Goal: Information Seeking & Learning: Check status

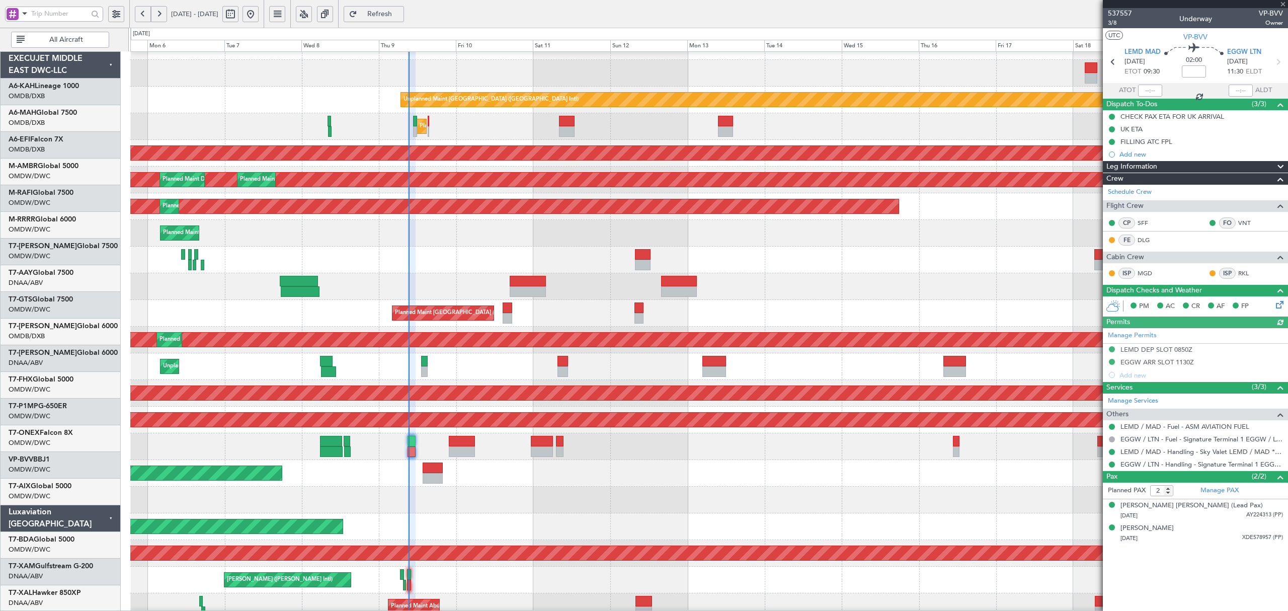
scroll to position [19, 0]
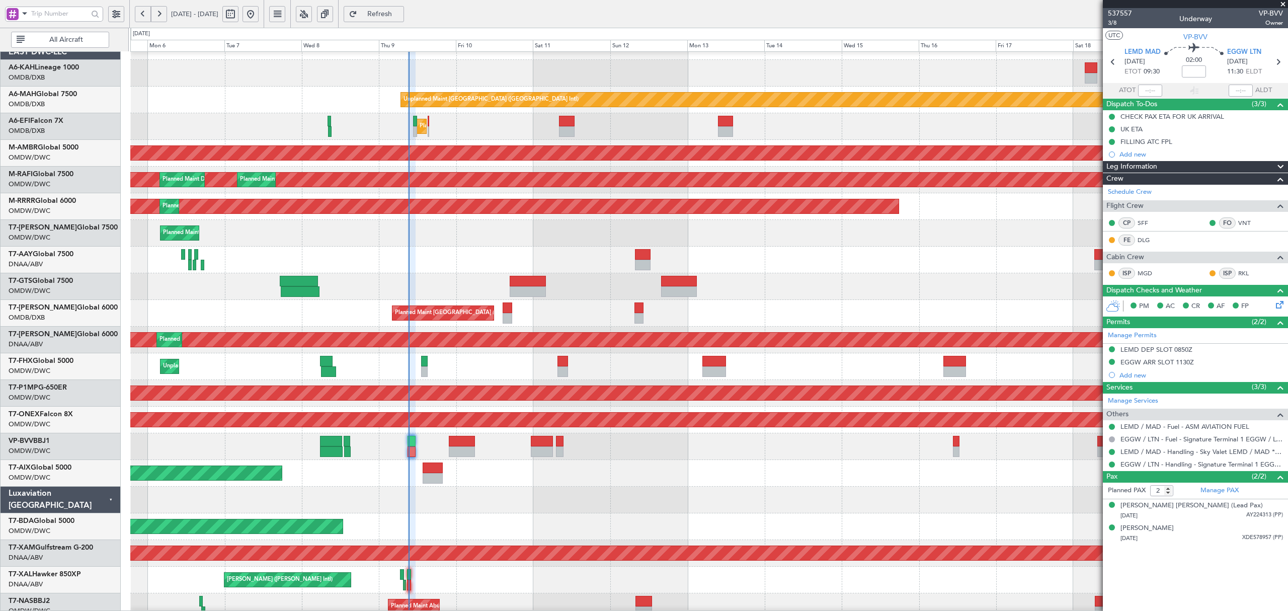
click at [26, 15] on span at bounding box center [25, 13] width 12 height 13
click at [33, 62] on span "A/C (Reg. or Type)" at bounding box center [52, 67] width 56 height 10
click at [43, 15] on input "text" at bounding box center [59, 13] width 57 height 15
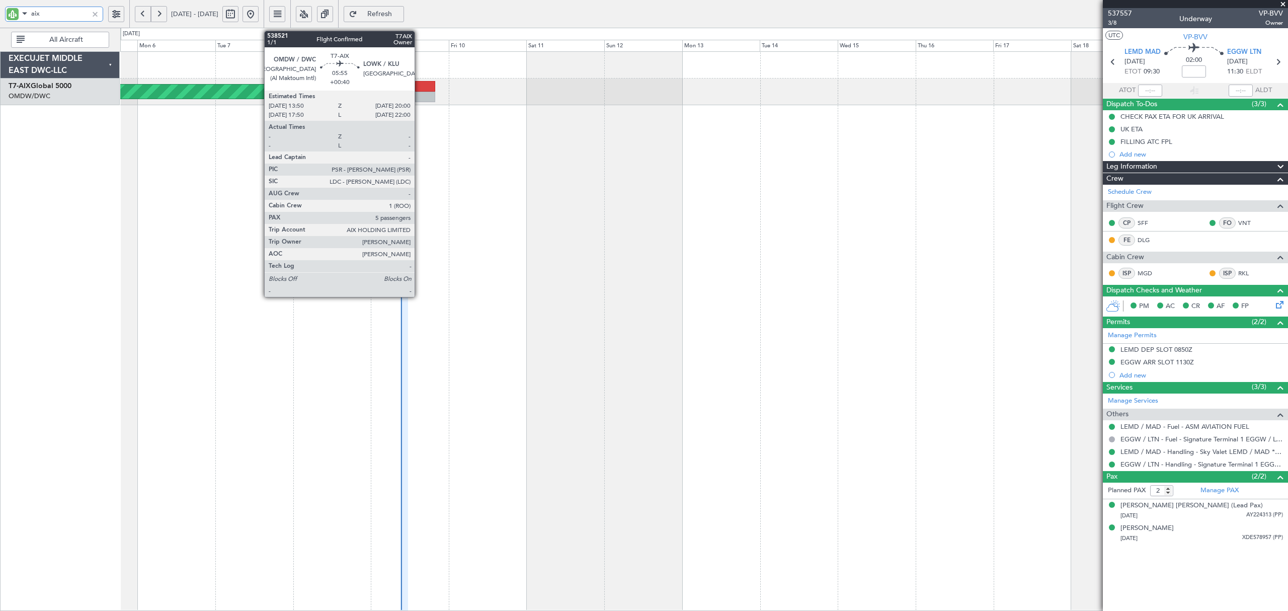
click at [419, 92] on div at bounding box center [425, 97] width 20 height 11
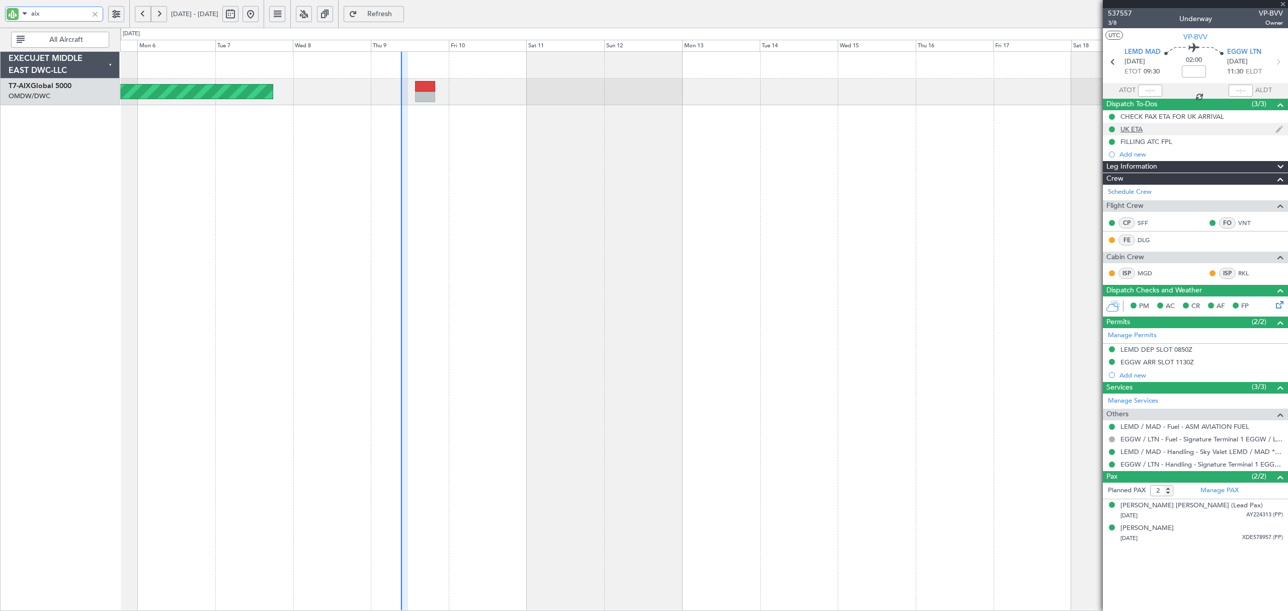
type input "aix"
type input "+00:40"
type input "5"
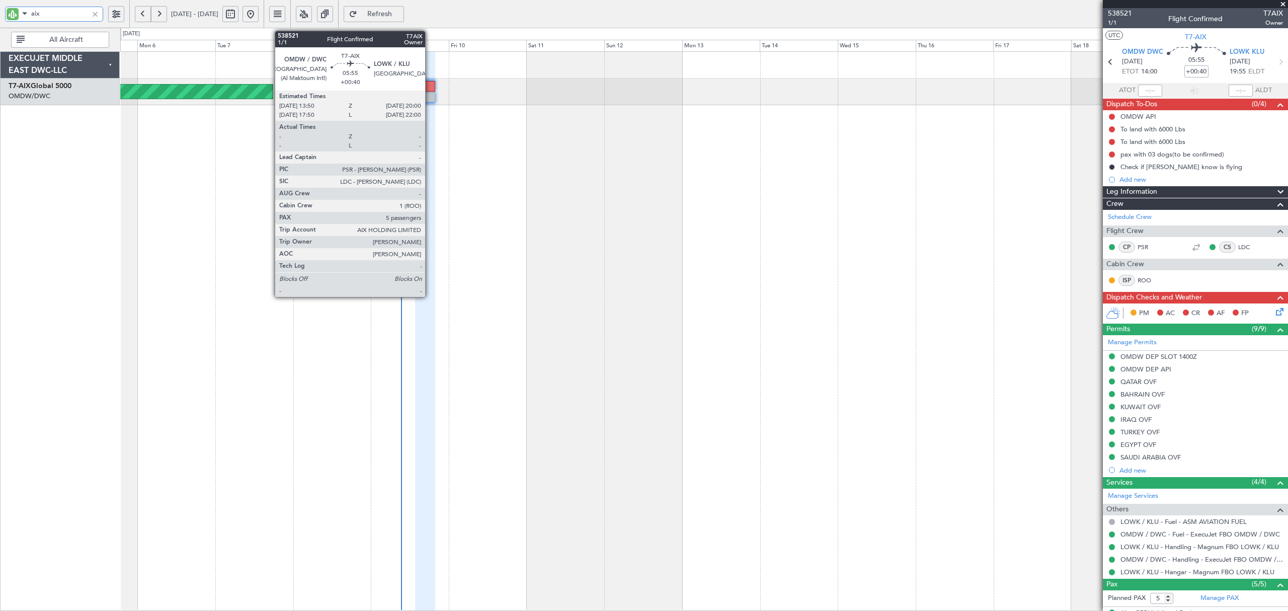
click at [430, 95] on div at bounding box center [425, 97] width 20 height 11
click at [426, 93] on div at bounding box center [425, 97] width 20 height 11
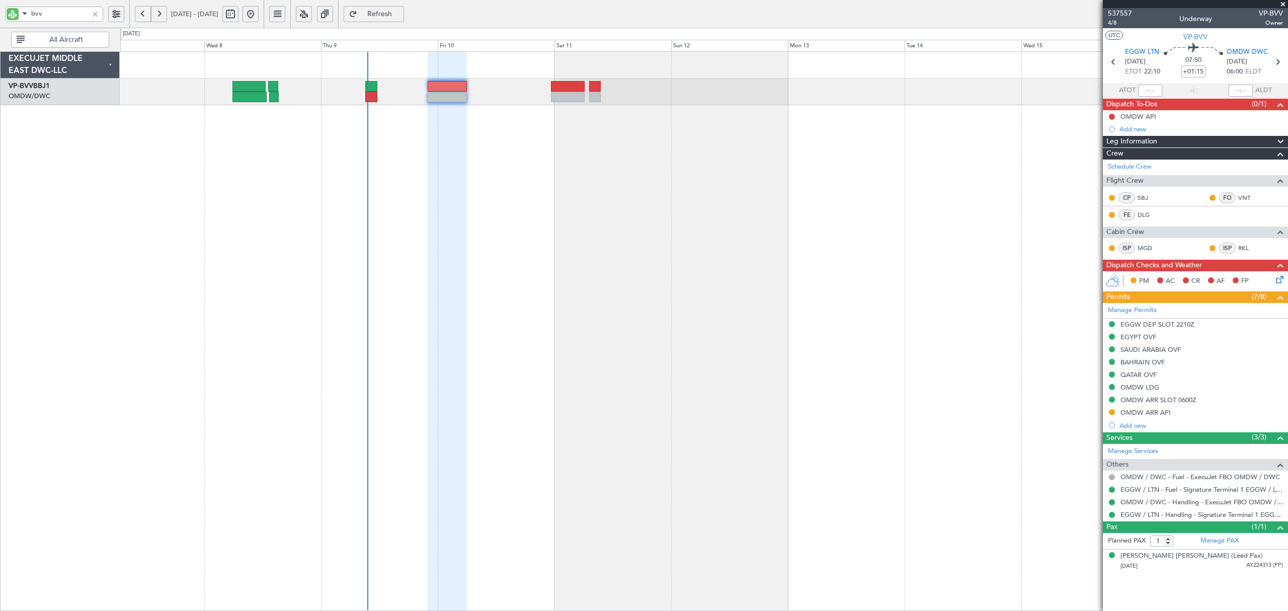
drag, startPoint x: 45, startPoint y: 16, endPoint x: -11, endPoint y: 29, distance: 57.9
click at [0, 29] on html "bvv [DATE] - [DATE] Refresh Quick Links All Aircraft EXECUJET MIDDLE EAST DWC-L…" at bounding box center [644, 305] width 1288 height 611
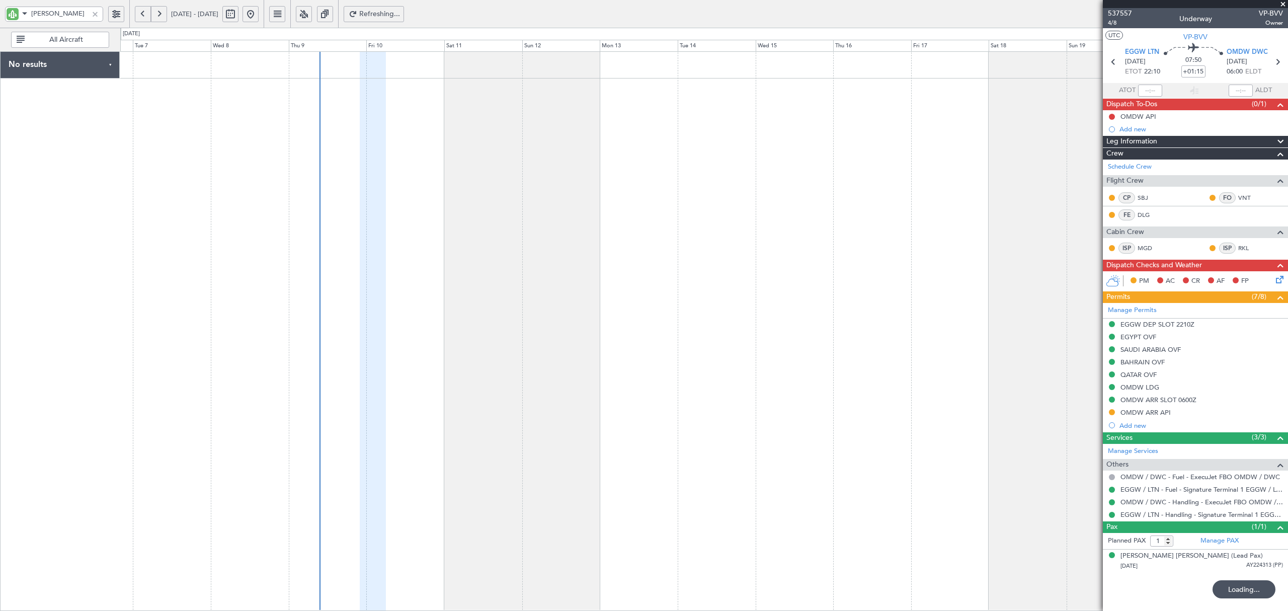
click at [314, 182] on div at bounding box center [703, 331] width 1167 height 560
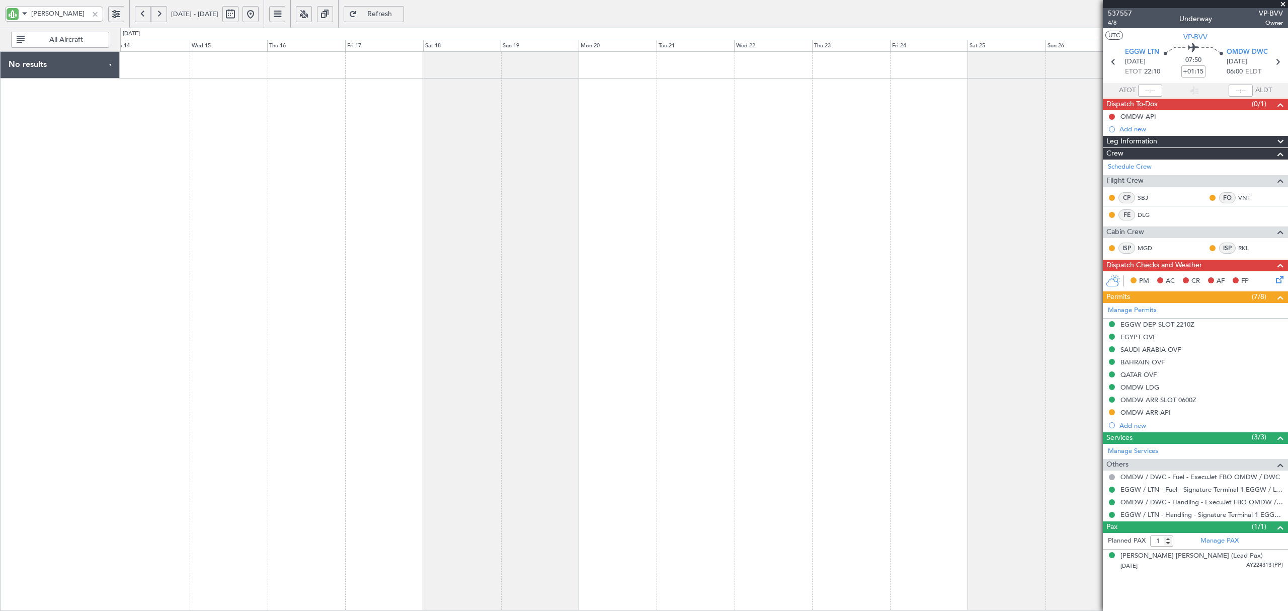
click at [359, 187] on div at bounding box center [703, 331] width 1167 height 560
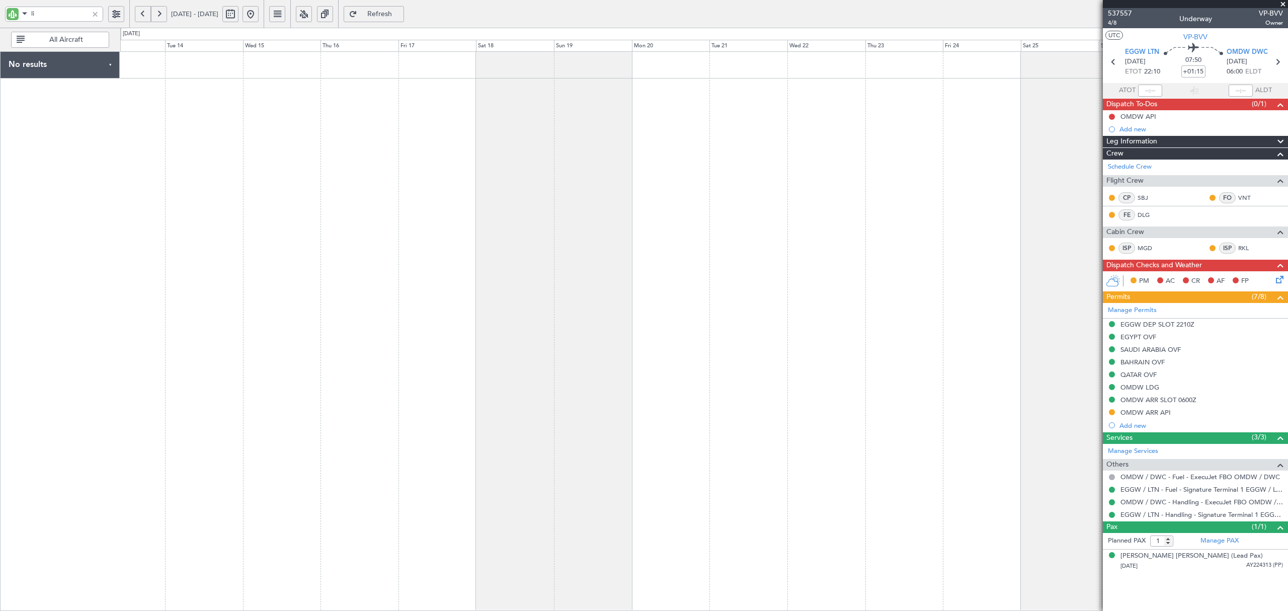
type input "l"
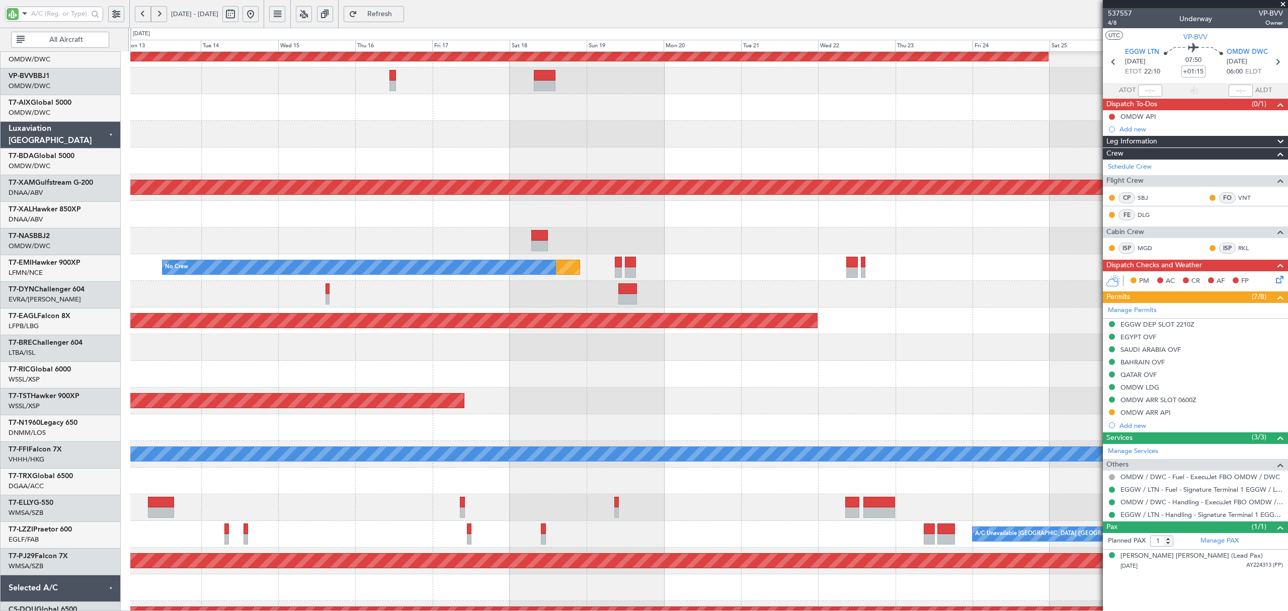
scroll to position [384, 0]
click at [273, 85] on div "Planned Maint Nurnberg Planned Maint [GEOGRAPHIC_DATA]-[GEOGRAPHIC_DATA] Planne…" at bounding box center [708, 160] width 1157 height 987
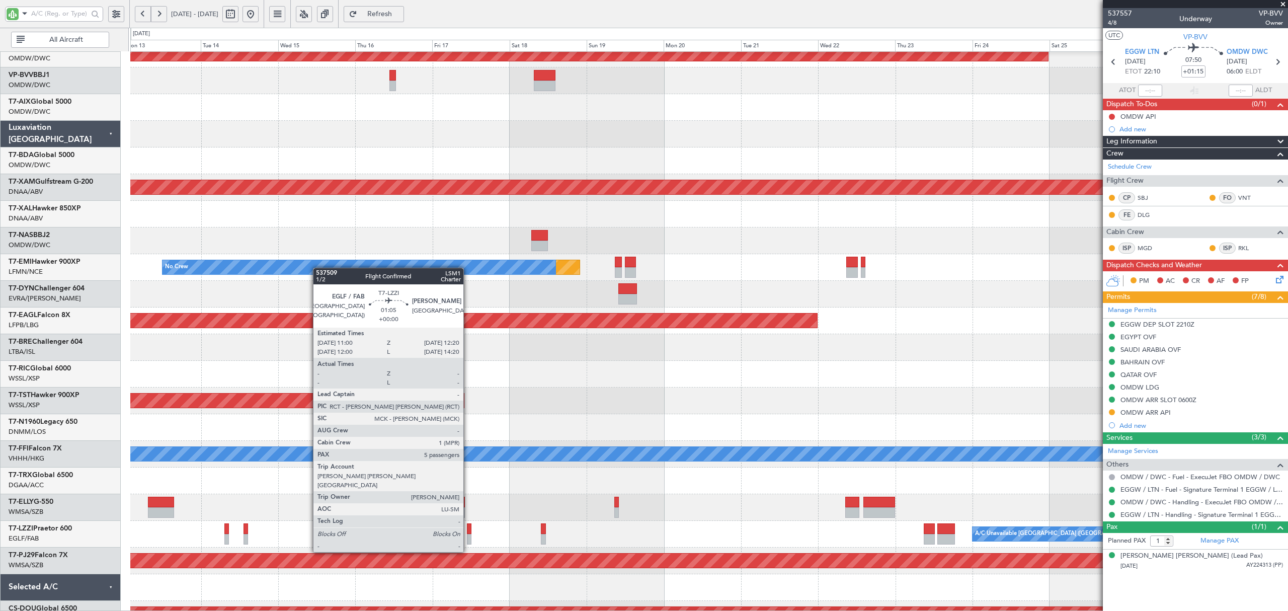
click at [468, 533] on div at bounding box center [469, 528] width 5 height 11
